Goal: Information Seeking & Learning: Learn about a topic

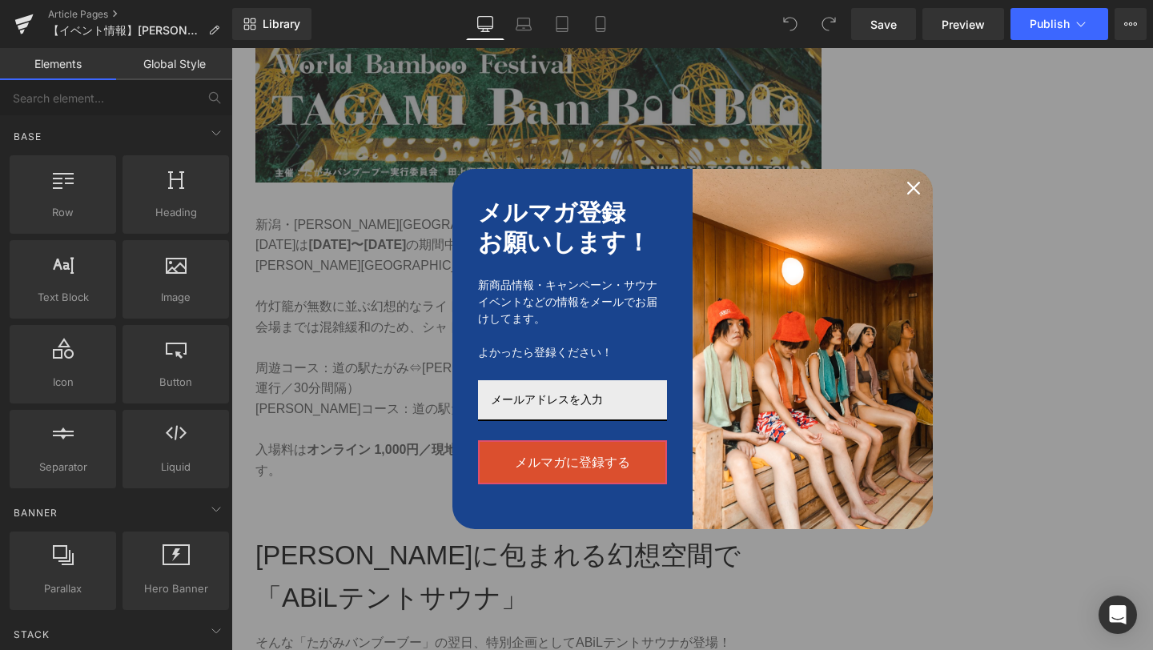
scroll to position [1679, 0]
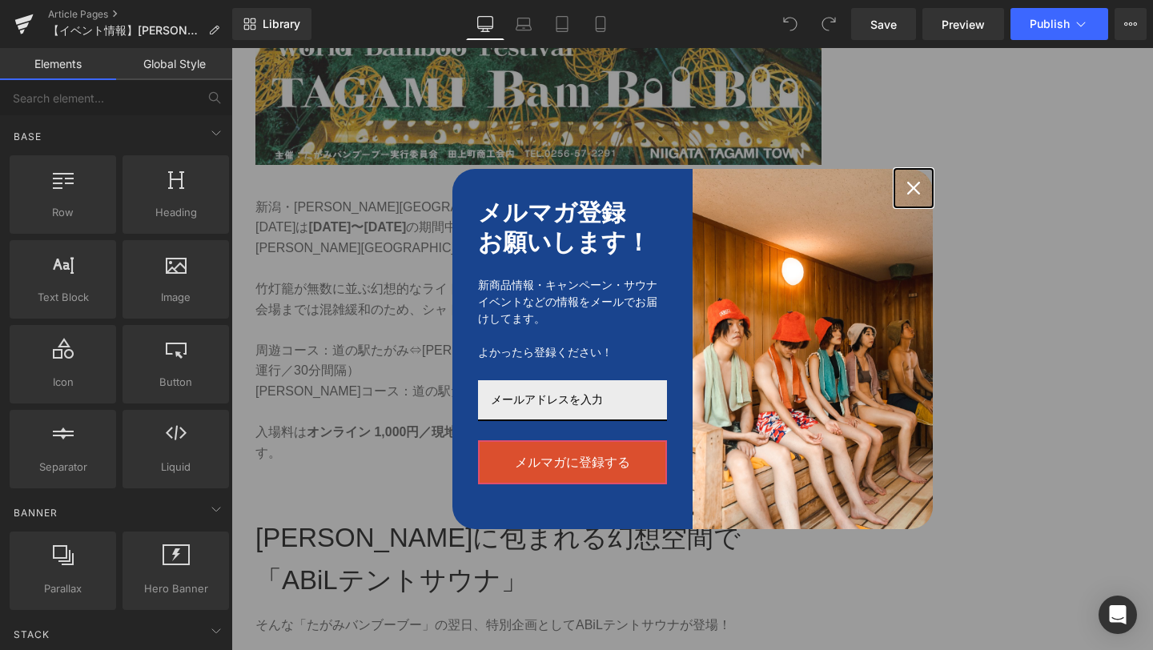
click at [908, 187] on icon "close icon" at bounding box center [913, 188] width 13 height 13
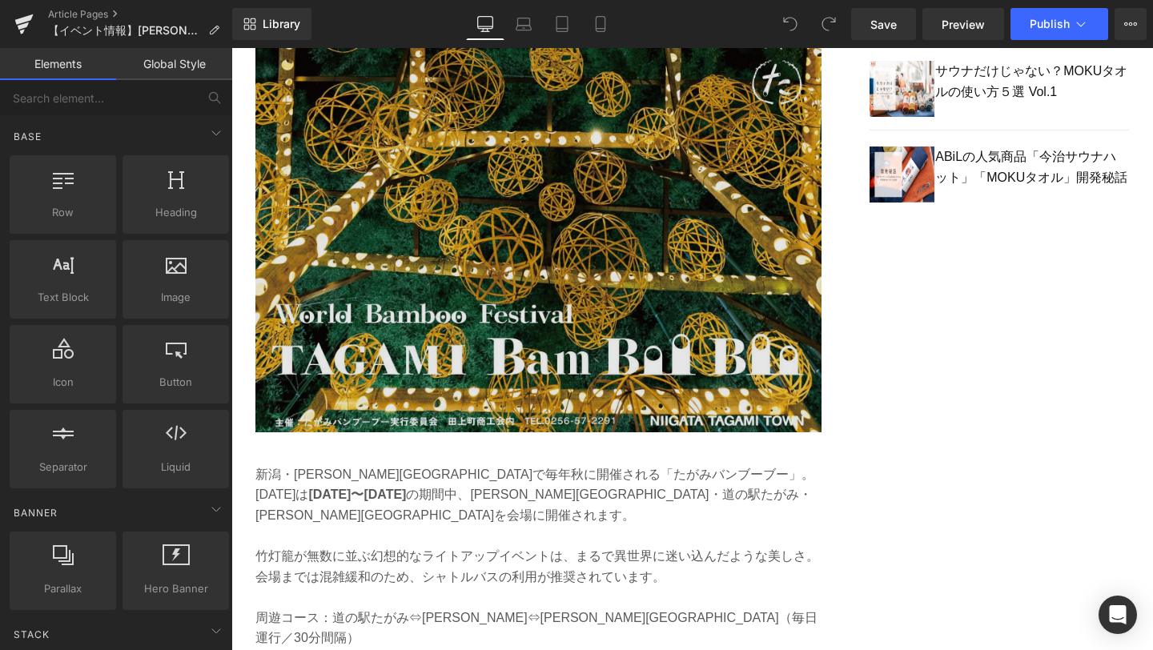
scroll to position [1282, 0]
